Goal: Task Accomplishment & Management: Complete application form

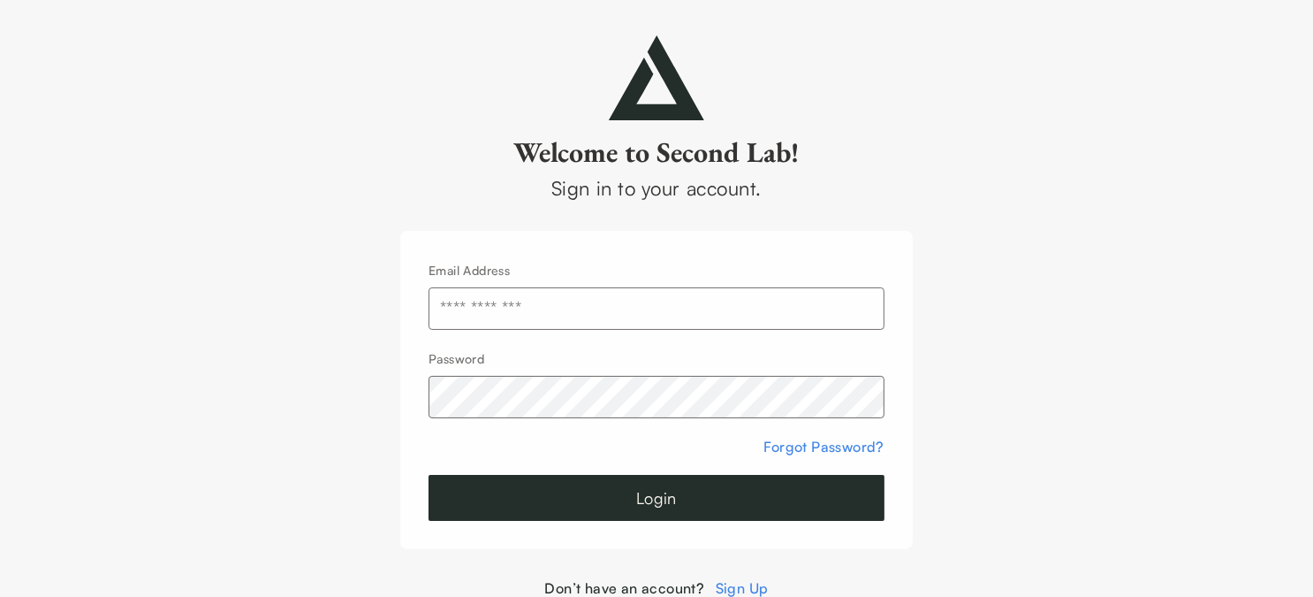
click at [566, 316] on input "text" at bounding box center [657, 308] width 456 height 42
type input "**********"
click at [651, 496] on button "Login" at bounding box center [657, 498] width 456 height 46
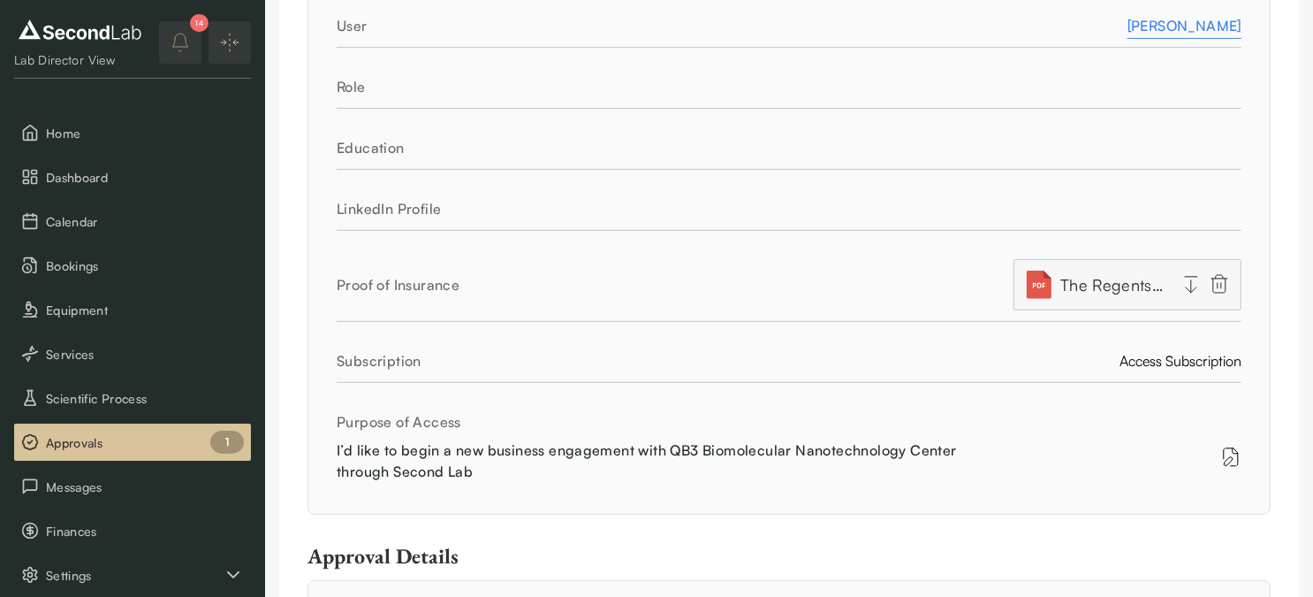
scroll to position [570, 0]
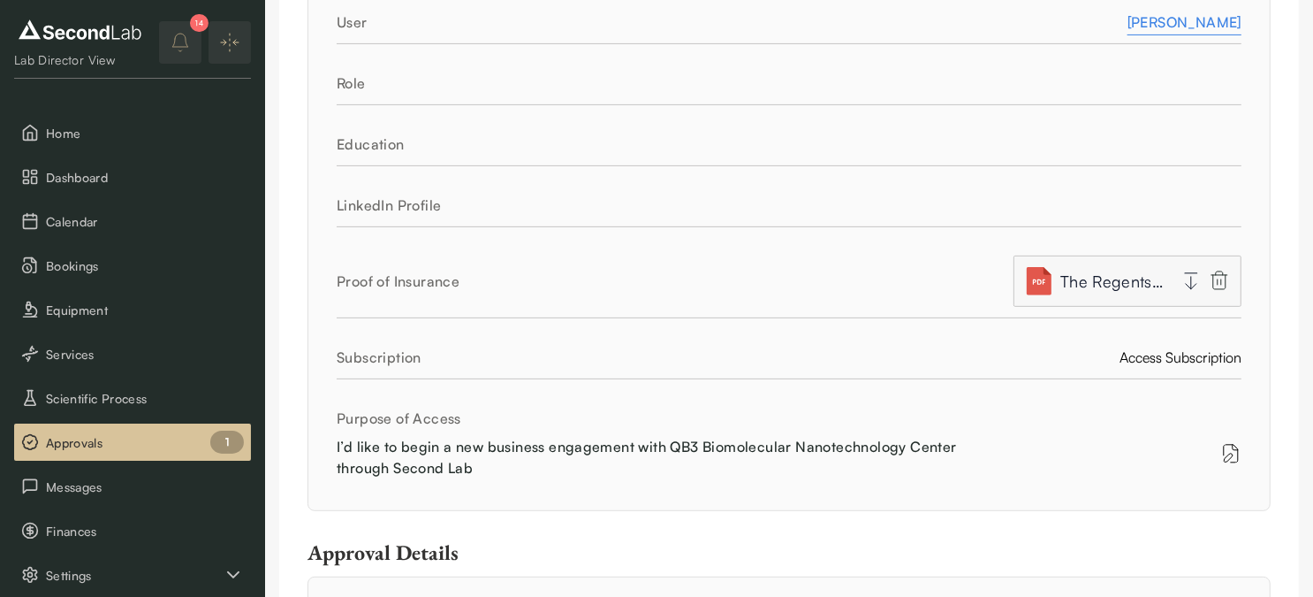
click at [1165, 280] on span "The Regents of the [GEOGRAPHIC_DATA][US_STATE]pdf" at bounding box center [1114, 281] width 106 height 25
click at [1191, 280] on icon "button" at bounding box center [1191, 283] width 0 height 12
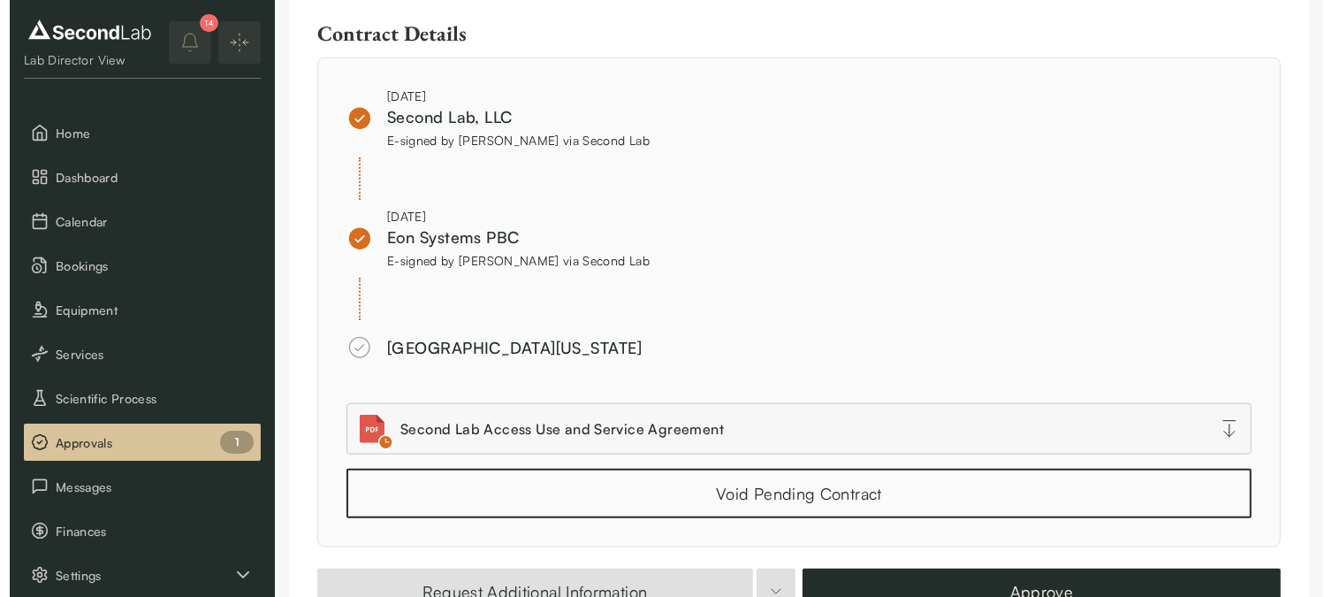
scroll to position [1536, 0]
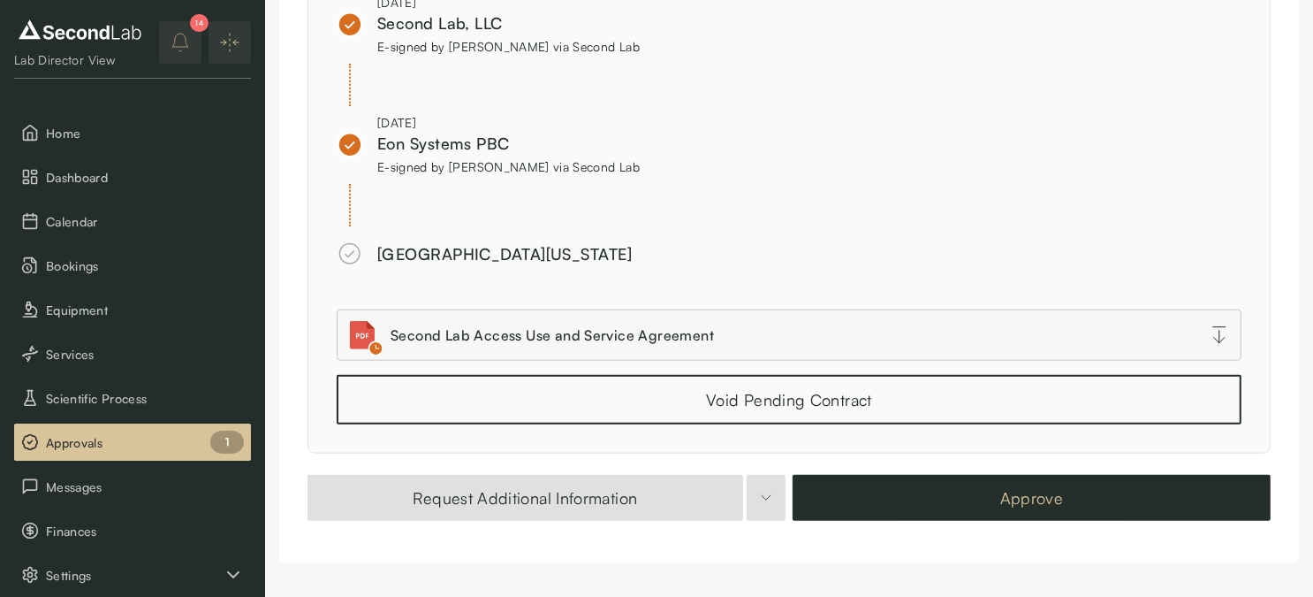
click at [1062, 509] on button "Approve" at bounding box center [1032, 498] width 478 height 46
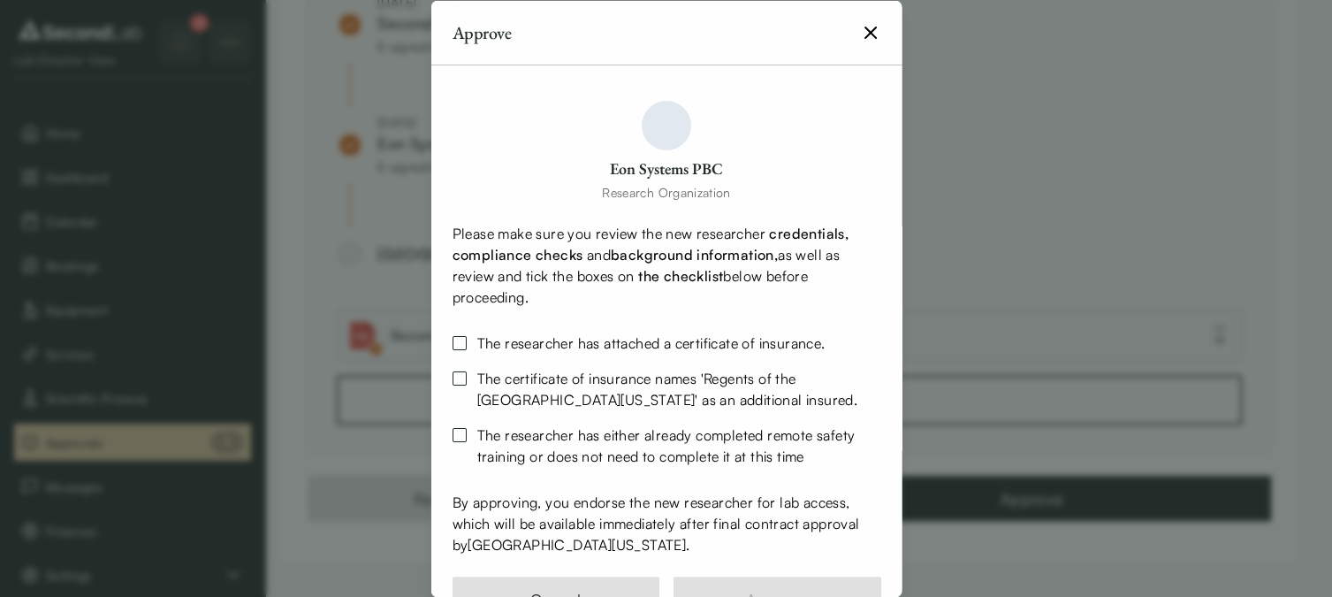
click at [459, 343] on button "The researcher has attached a certificate of insurance." at bounding box center [459, 342] width 14 height 14
click at [461, 374] on button "The certificate of insurance names ' Regents of the [GEOGRAPHIC_DATA][US_STATE]…" at bounding box center [459, 377] width 14 height 14
click at [467, 427] on div "The researcher has either already completed remote safety training or does not …" at bounding box center [666, 444] width 429 height 49
click at [463, 435] on button "The researcher has either already completed remote safety training or does not …" at bounding box center [459, 434] width 14 height 14
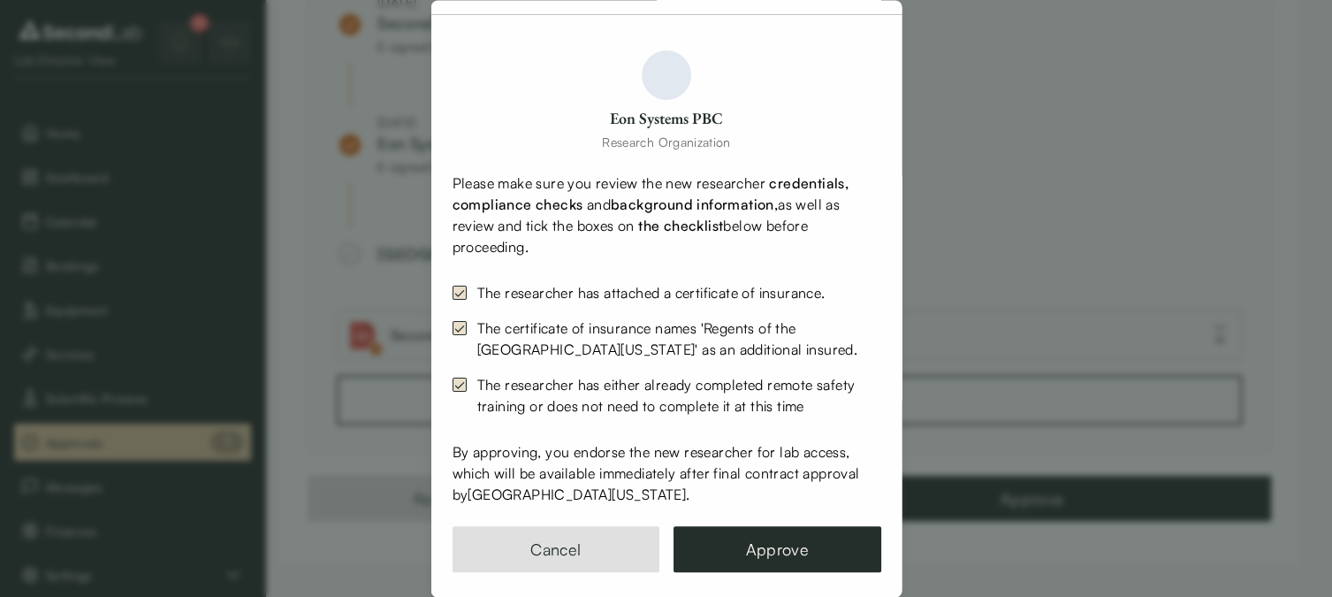
scroll to position [64, 0]
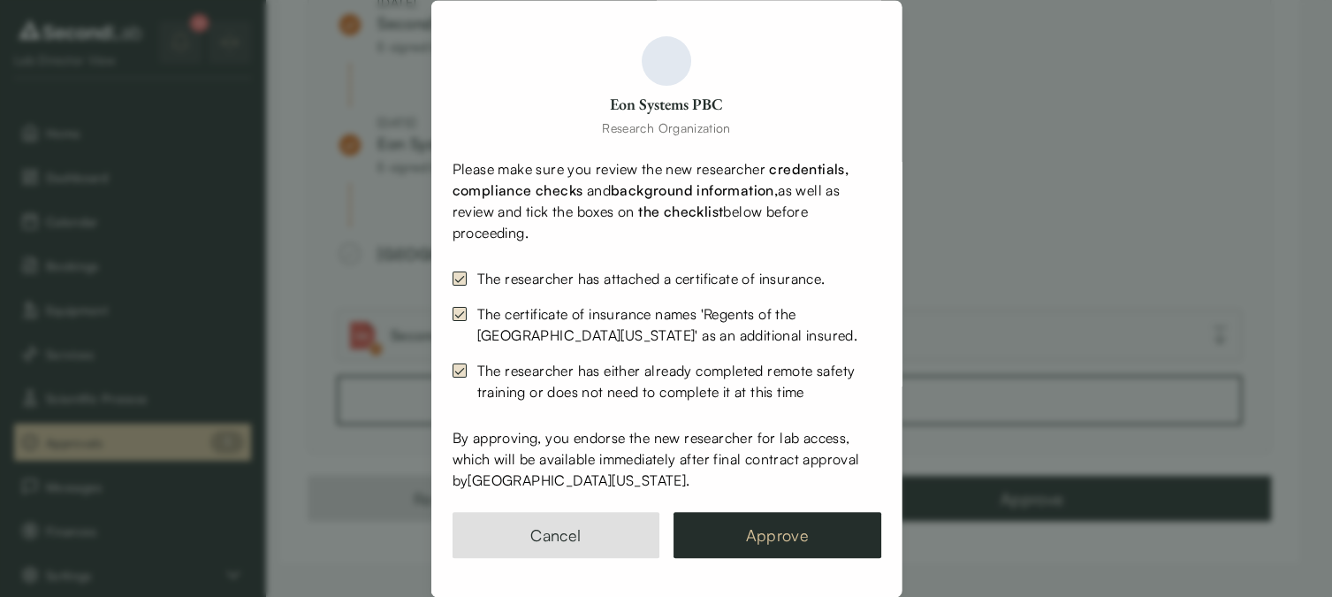
click at [798, 532] on button "Approve" at bounding box center [777, 535] width 208 height 46
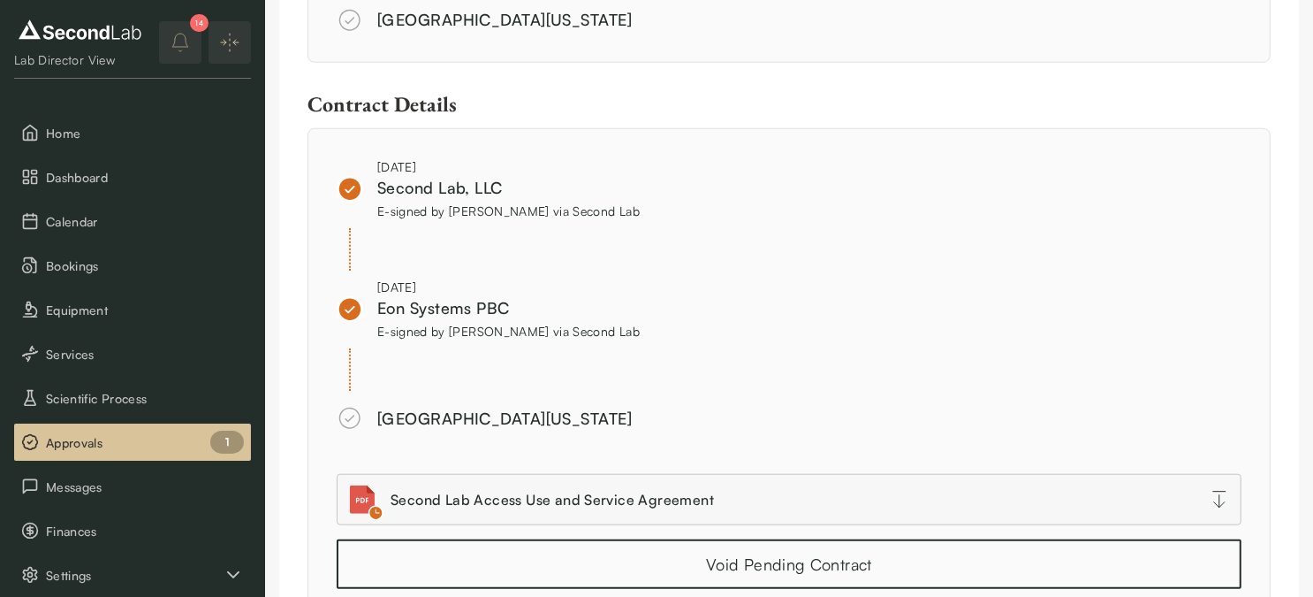
scroll to position [1506, 0]
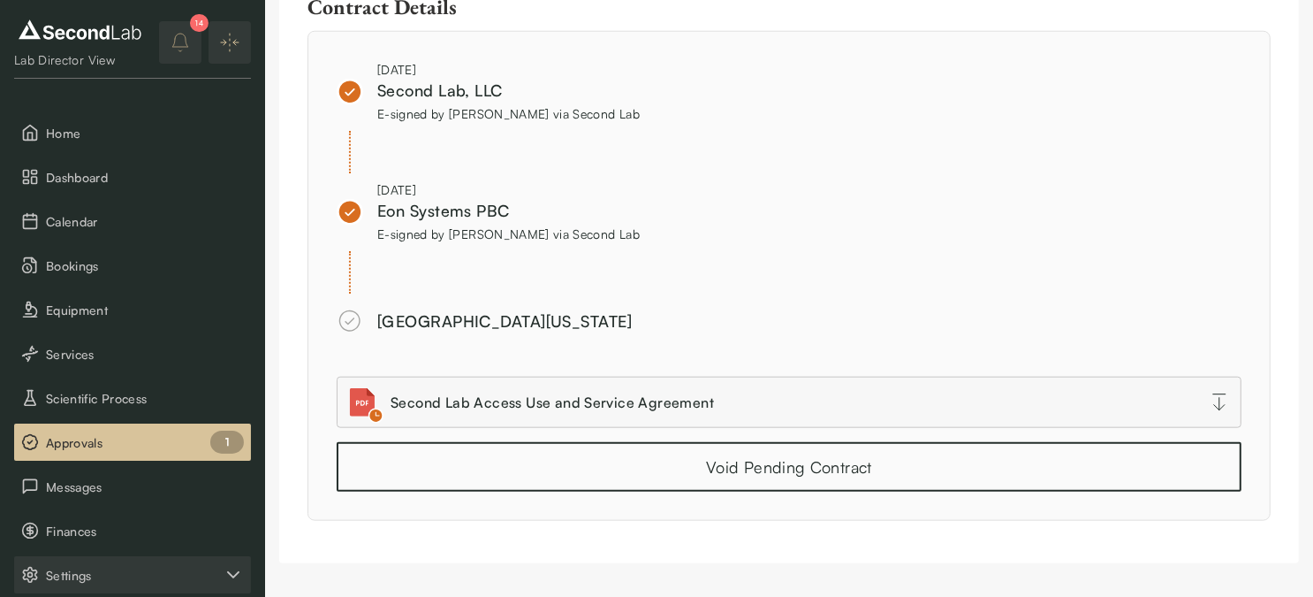
click at [237, 568] on icon "Settings" at bounding box center [233, 574] width 21 height 21
click at [237, 573] on icon "Settings" at bounding box center [233, 574] width 21 height 21
